Goal: Transaction & Acquisition: Purchase product/service

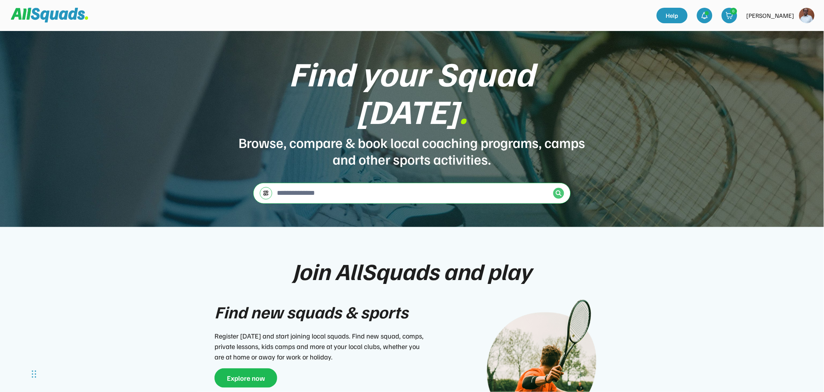
click at [560, 190] on img at bounding box center [559, 193] width 6 height 6
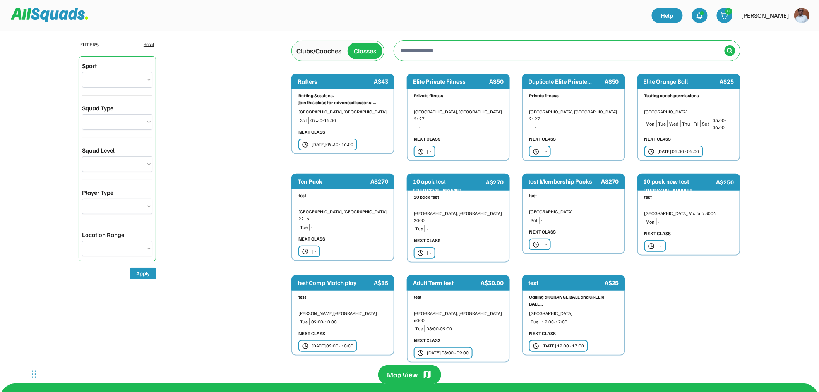
click at [332, 144] on div "[DATE] 09:30 - 16:00" at bounding box center [333, 144] width 42 height 7
click at [675, 146] on div "[DATE] 05:00 - 06:00" at bounding box center [674, 152] width 59 height 12
click at [347, 142] on div "[DATE] 09:30 - 16:00" at bounding box center [333, 144] width 42 height 7
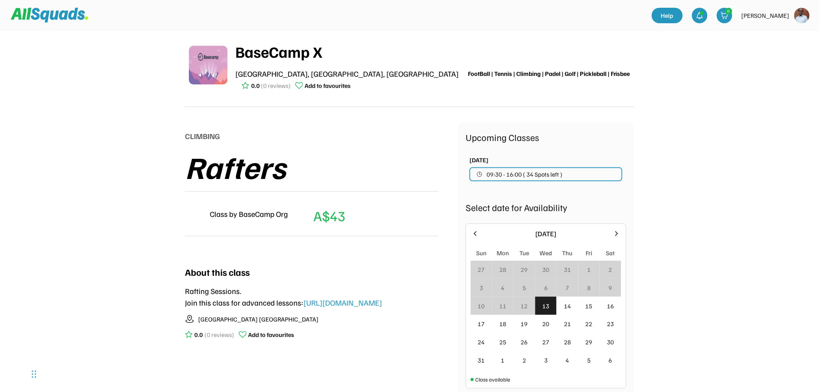
click at [565, 175] on button "09:30 - 16:00 ( 34 Spots left )" at bounding box center [546, 174] width 153 height 14
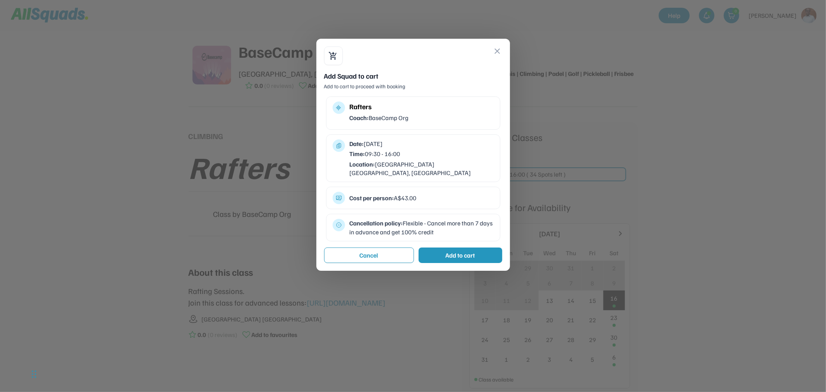
click at [459, 247] on div "Add to cart" at bounding box center [461, 254] width 84 height 15
click at [470, 251] on div "Add to cart" at bounding box center [460, 255] width 29 height 9
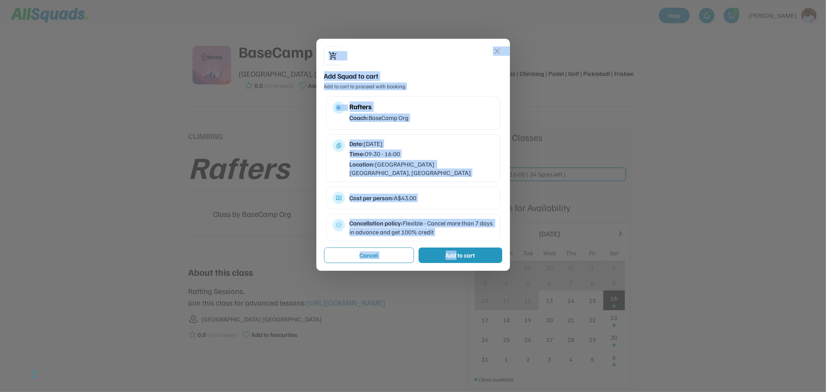
drag, startPoint x: 455, startPoint y: 244, endPoint x: 617, endPoint y: 185, distance: 172.2
click at [609, 188] on body "BaseCamp X Terminal 3 & Terminal 4, Perth Airport WA 6105, Australia FootBall |…" at bounding box center [413, 196] width 826 height 392
click at [463, 132] on div "multitrack_audio Rafters Coach: BaseCamp Org Date: Sat 16 August, 2025 Time: 09…" at bounding box center [413, 168] width 174 height 145
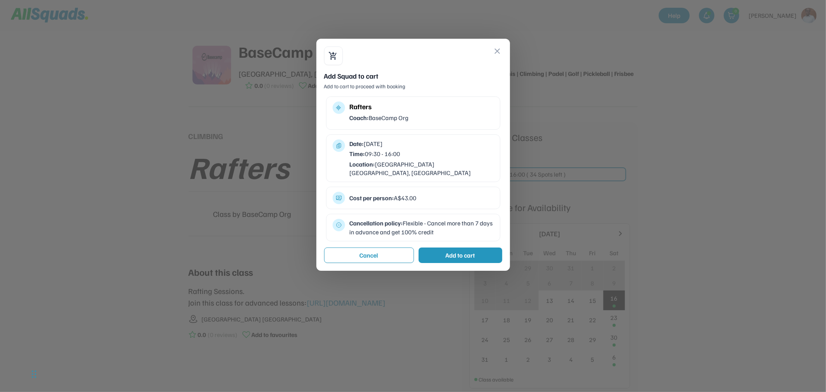
click at [461, 251] on div "Add to cart" at bounding box center [460, 255] width 29 height 9
click at [496, 48] on button "close" at bounding box center [497, 50] width 9 height 9
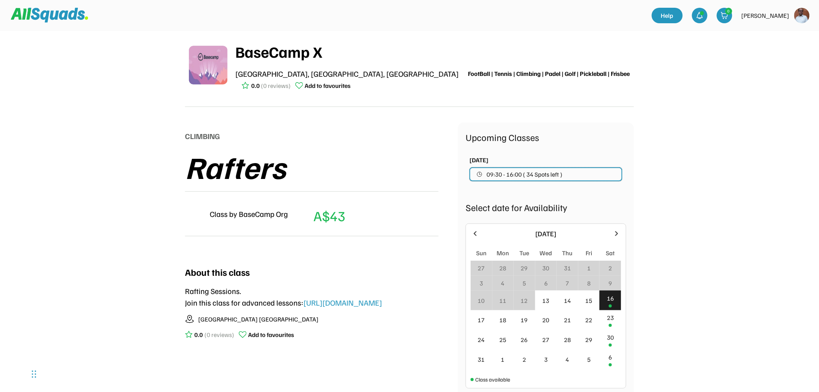
click at [494, 170] on button "09:30 - 16:00 ( 34 Spots left )" at bounding box center [546, 174] width 153 height 14
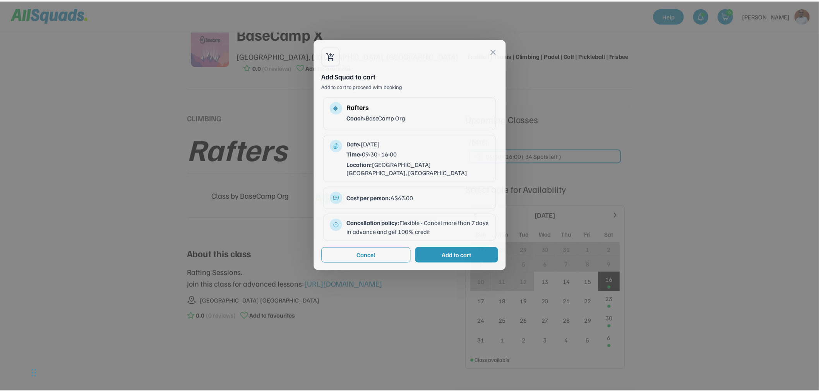
scroll to position [45, 0]
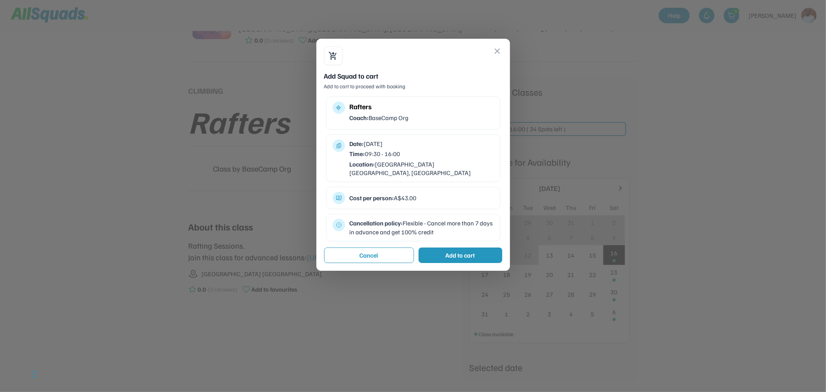
click at [474, 254] on div "Add to cart" at bounding box center [461, 254] width 84 height 15
click at [471, 251] on div "Add to cart" at bounding box center [460, 255] width 29 height 9
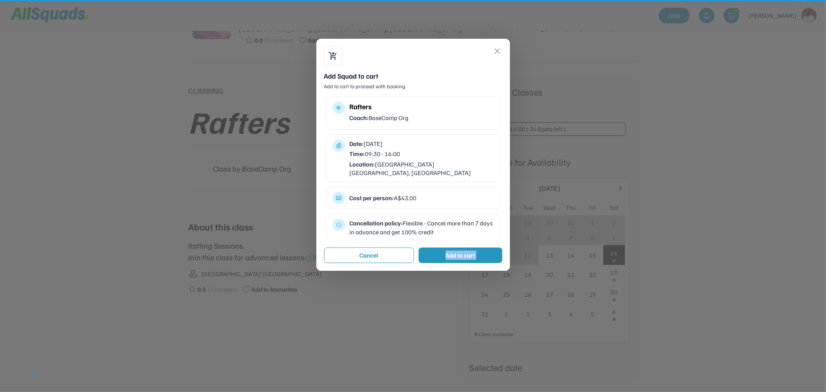
click at [471, 251] on div "Add to cart" at bounding box center [460, 255] width 29 height 9
click at [438, 249] on div "Add to cart" at bounding box center [461, 254] width 84 height 15
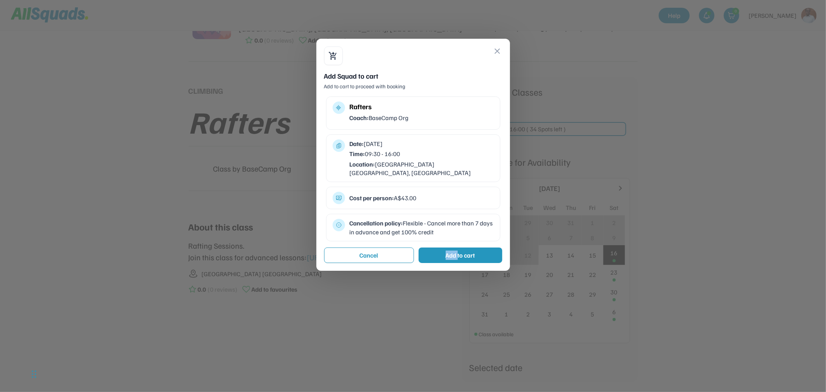
click at [438, 249] on div "Add to cart" at bounding box center [461, 254] width 84 height 15
click at [497, 47] on button "close" at bounding box center [497, 50] width 9 height 9
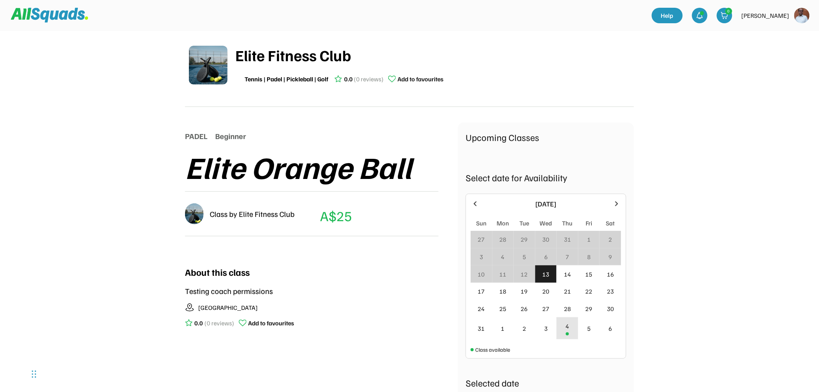
click at [564, 328] on div "4" at bounding box center [568, 328] width 22 height 22
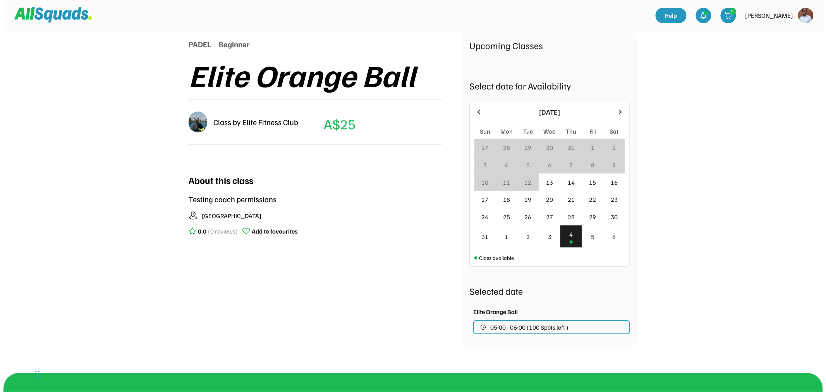
scroll to position [129, 0]
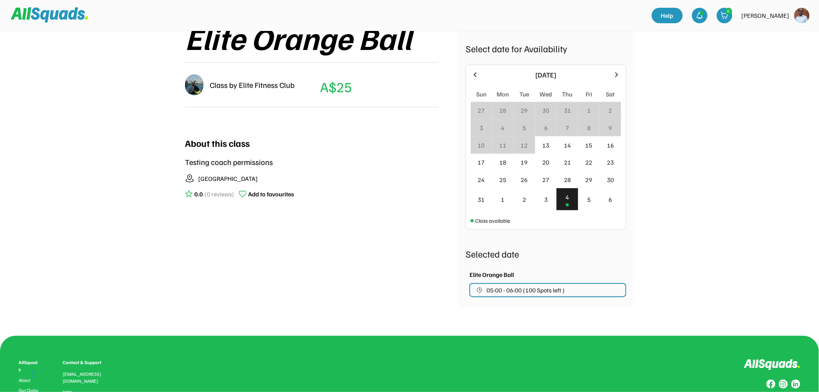
click at [534, 287] on span "05:00 - 06:00 (100 Spots left )" at bounding box center [526, 290] width 78 height 6
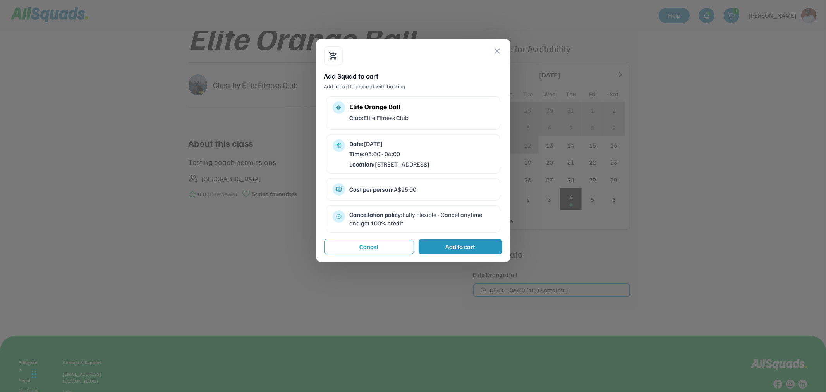
click at [439, 252] on div "Add to cart" at bounding box center [461, 246] width 84 height 15
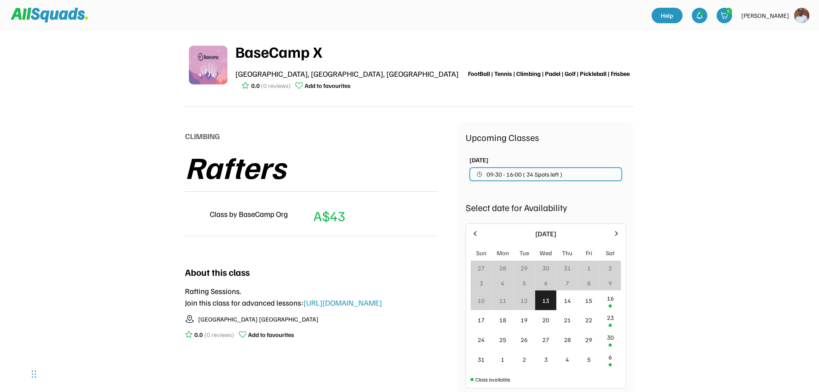
click at [493, 168] on button "09:30 - 16:00 ( 34 Spots left )" at bounding box center [546, 174] width 153 height 14
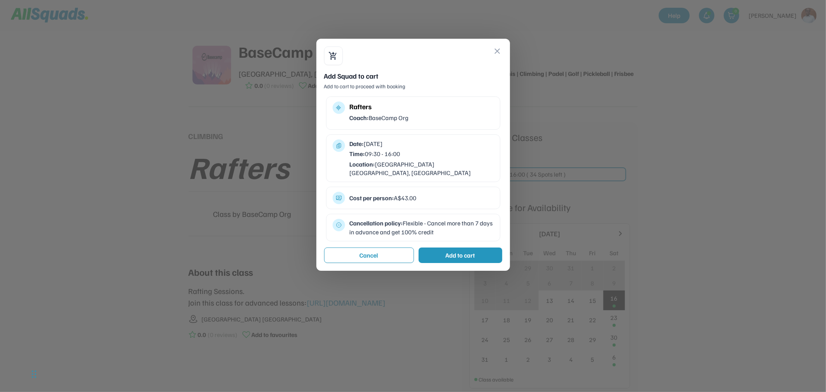
click at [479, 249] on div "Add to cart" at bounding box center [461, 254] width 84 height 15
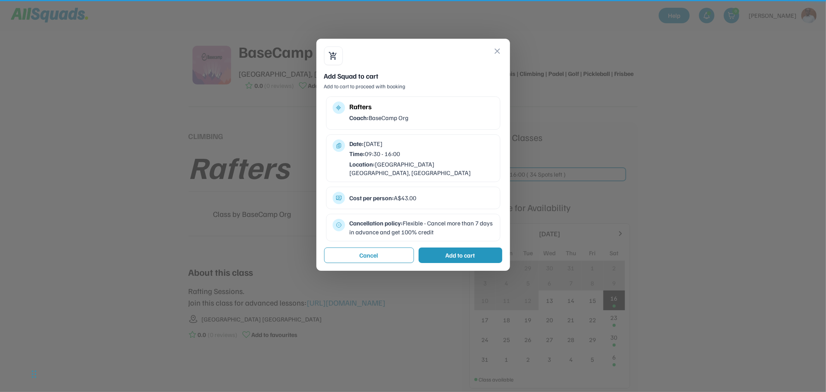
click at [479, 249] on div "Add to cart" at bounding box center [461, 254] width 84 height 15
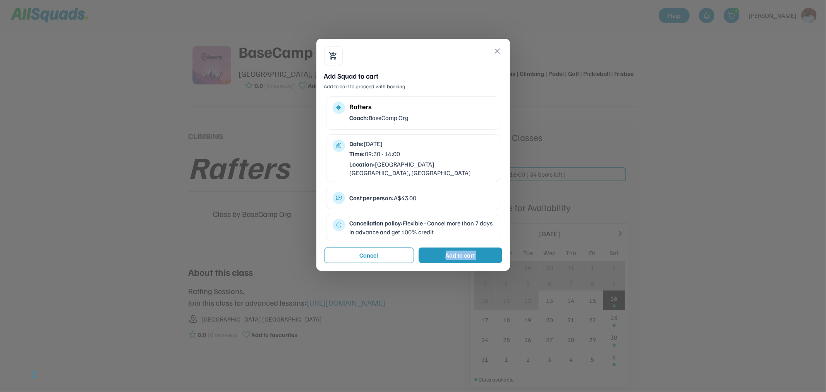
click at [479, 249] on div "Add to cart" at bounding box center [461, 254] width 84 height 15
click at [475, 247] on div "Add to cart" at bounding box center [461, 254] width 84 height 15
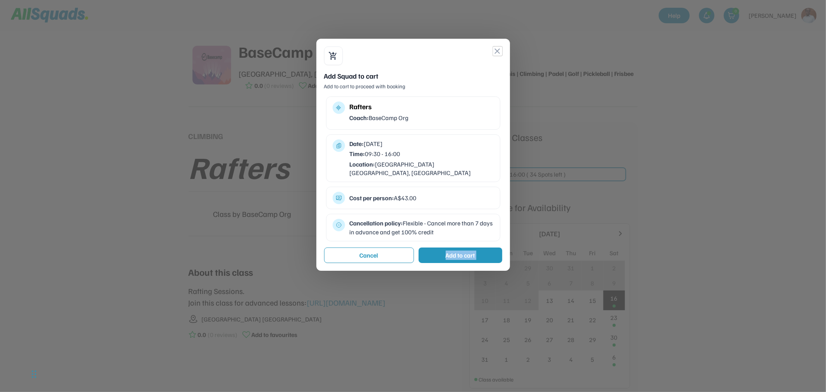
click at [494, 53] on button "close" at bounding box center [497, 50] width 9 height 9
